Goal: Information Seeking & Learning: Check status

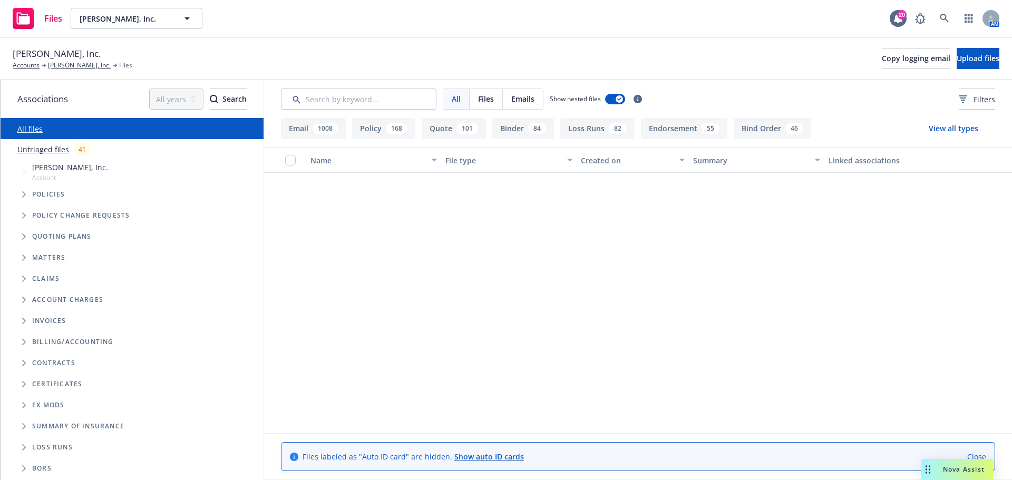
scroll to position [18366, 0]
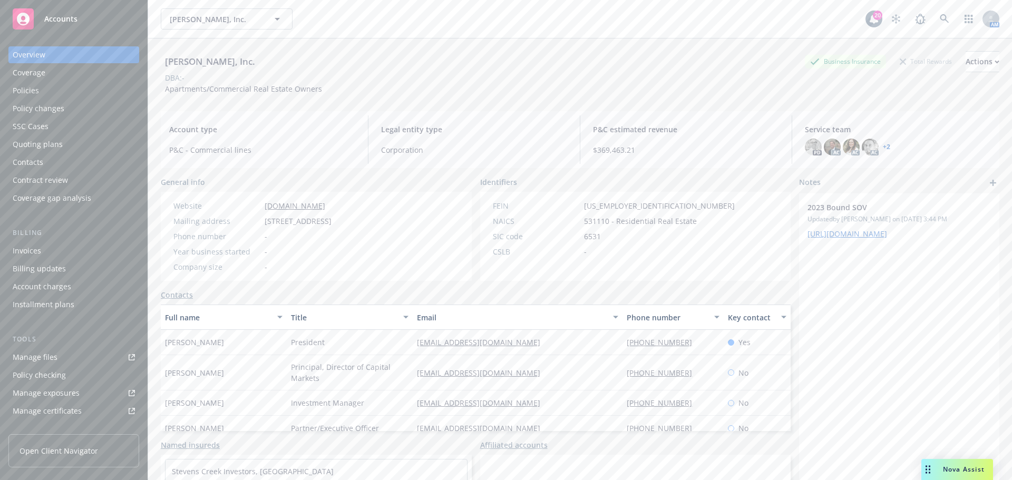
click at [41, 92] on div "Policies" at bounding box center [74, 90] width 122 height 17
